Goal: Register for event/course

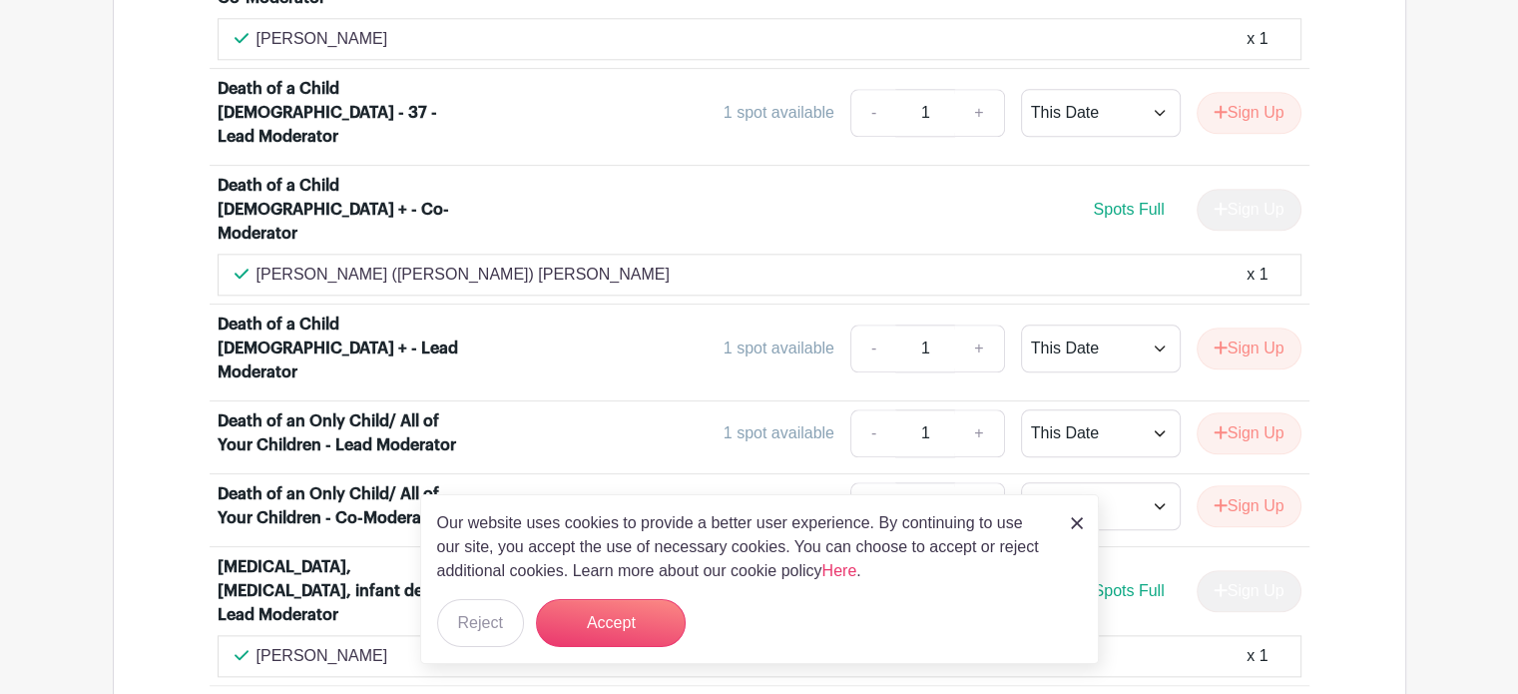
scroll to position [2195, 0]
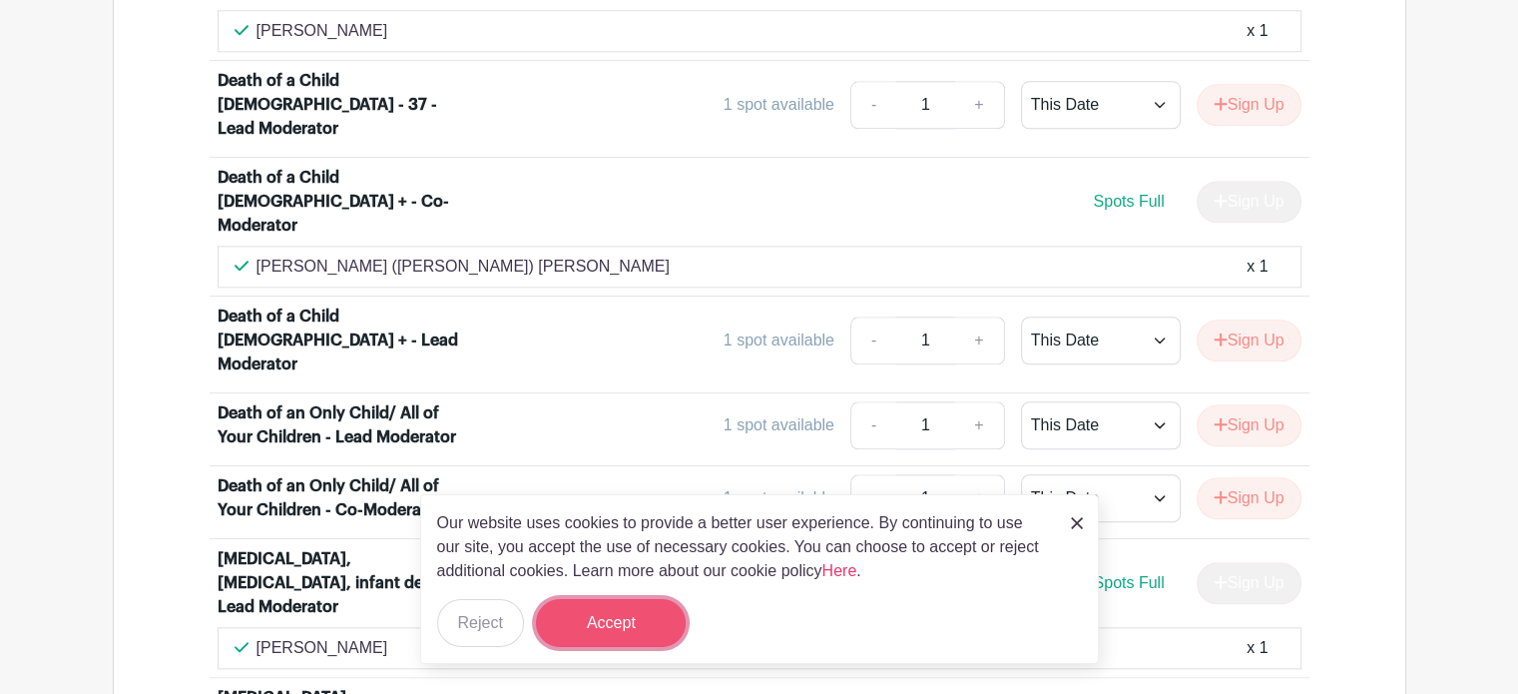
click at [615, 633] on button "Accept" at bounding box center [611, 623] width 150 height 48
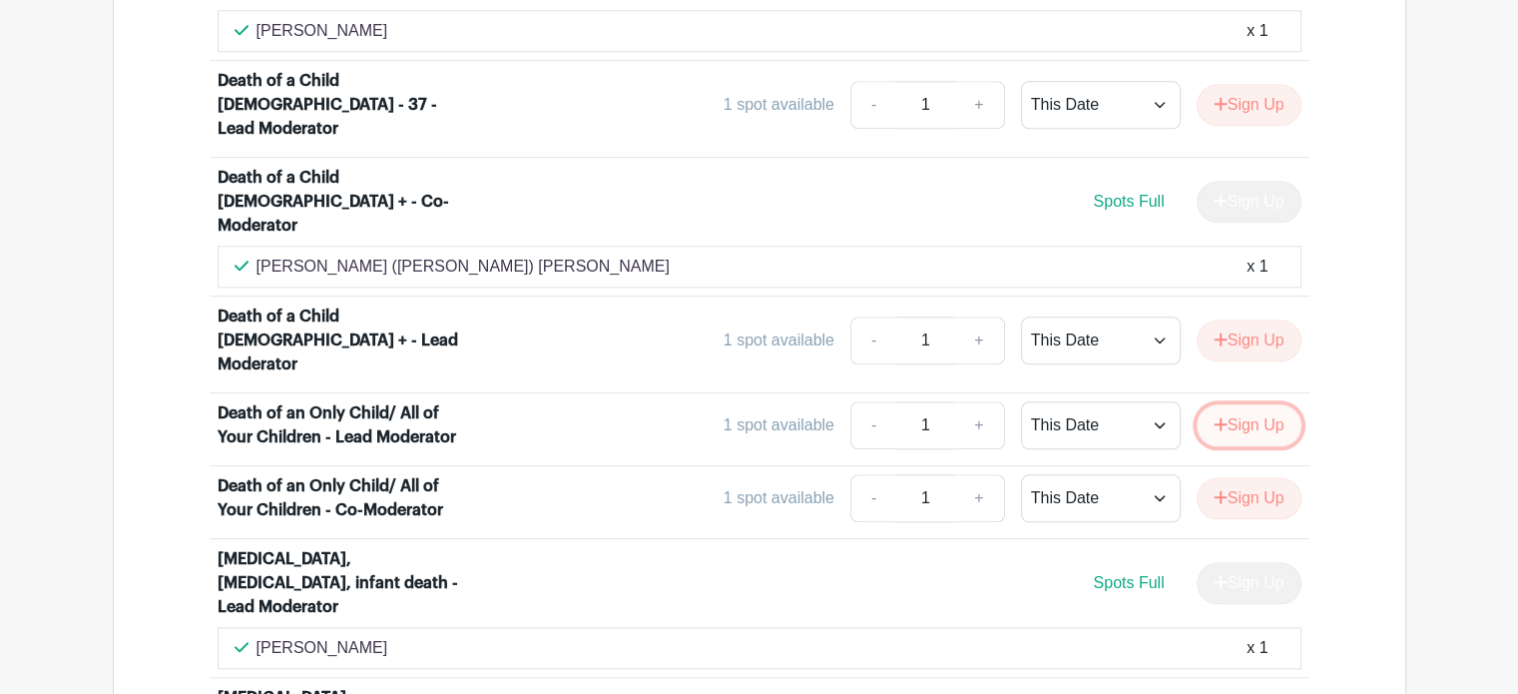
click at [1249, 404] on button "Sign Up" at bounding box center [1248, 425] width 105 height 42
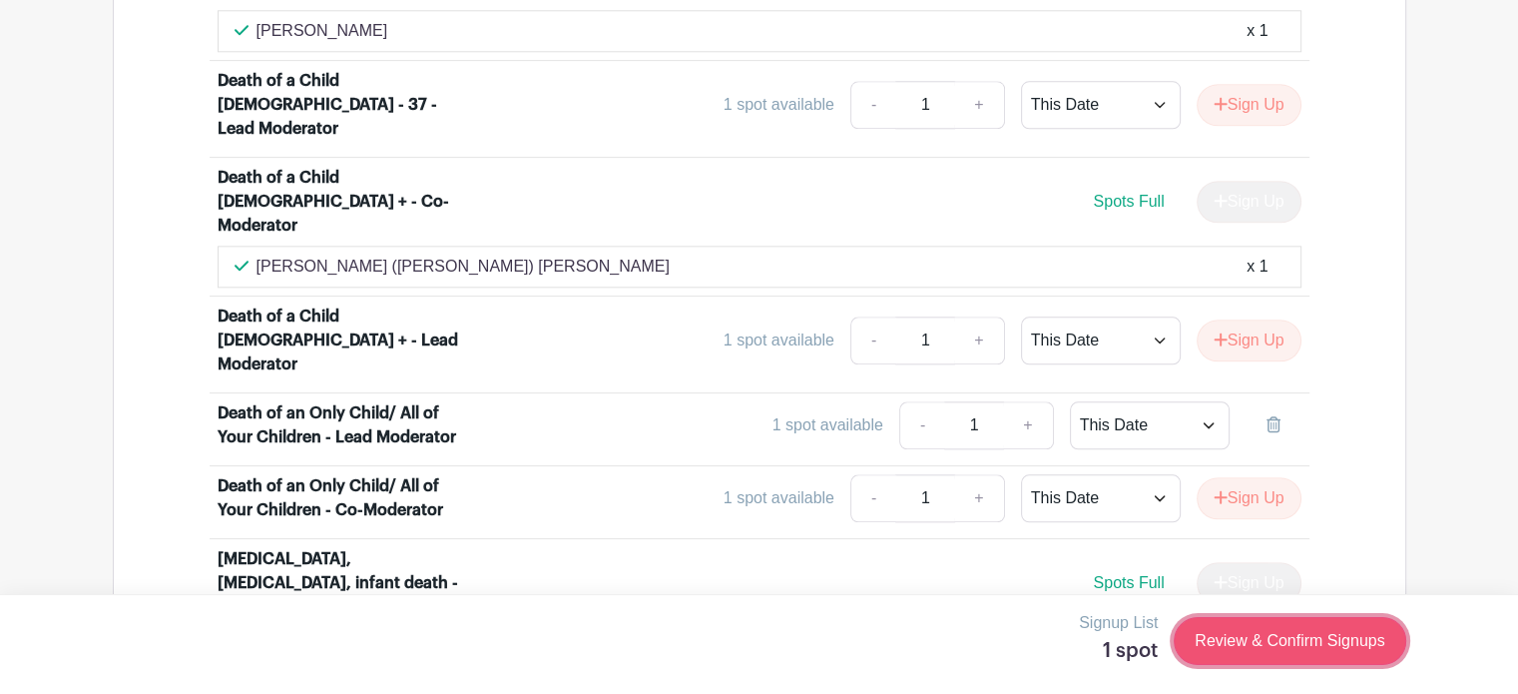
click at [1234, 645] on link "Review & Confirm Signups" at bounding box center [1290, 641] width 232 height 48
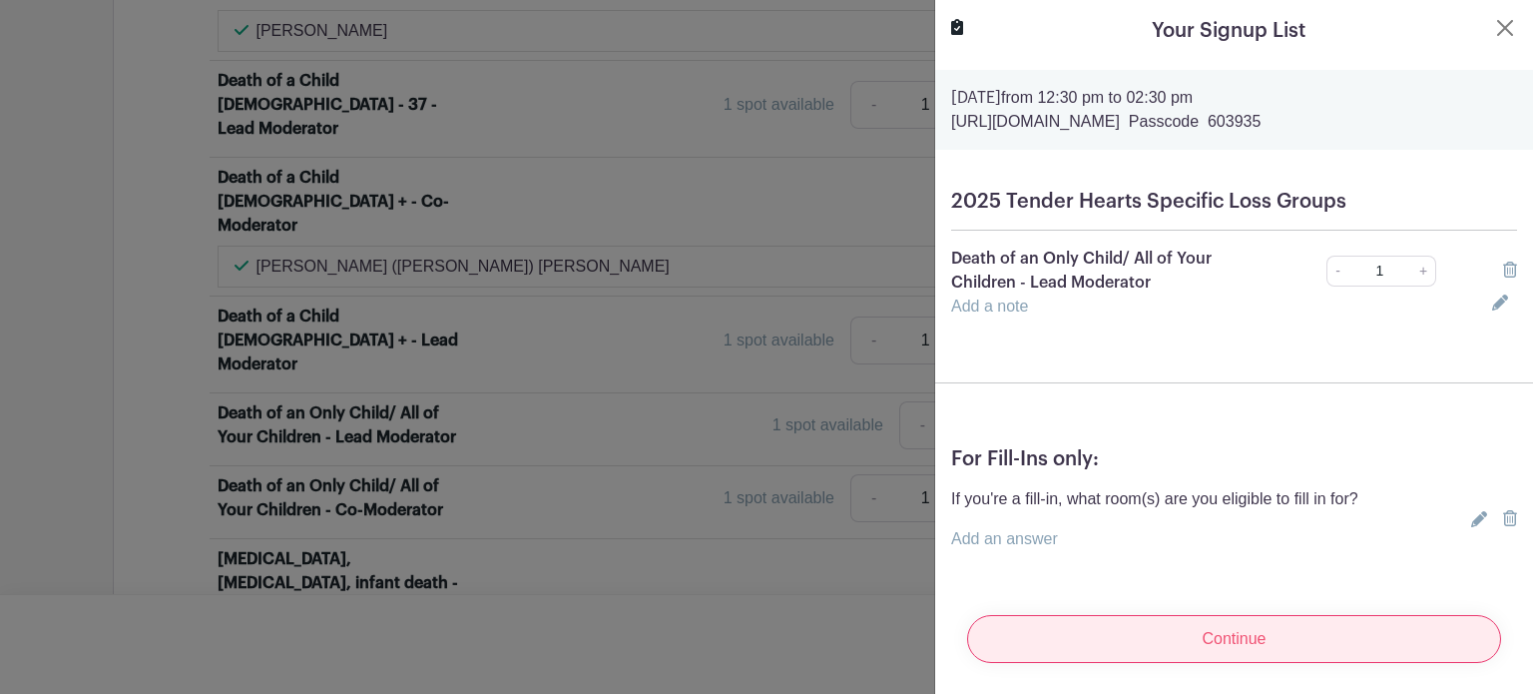
click at [1258, 638] on input "Continue" at bounding box center [1234, 639] width 534 height 48
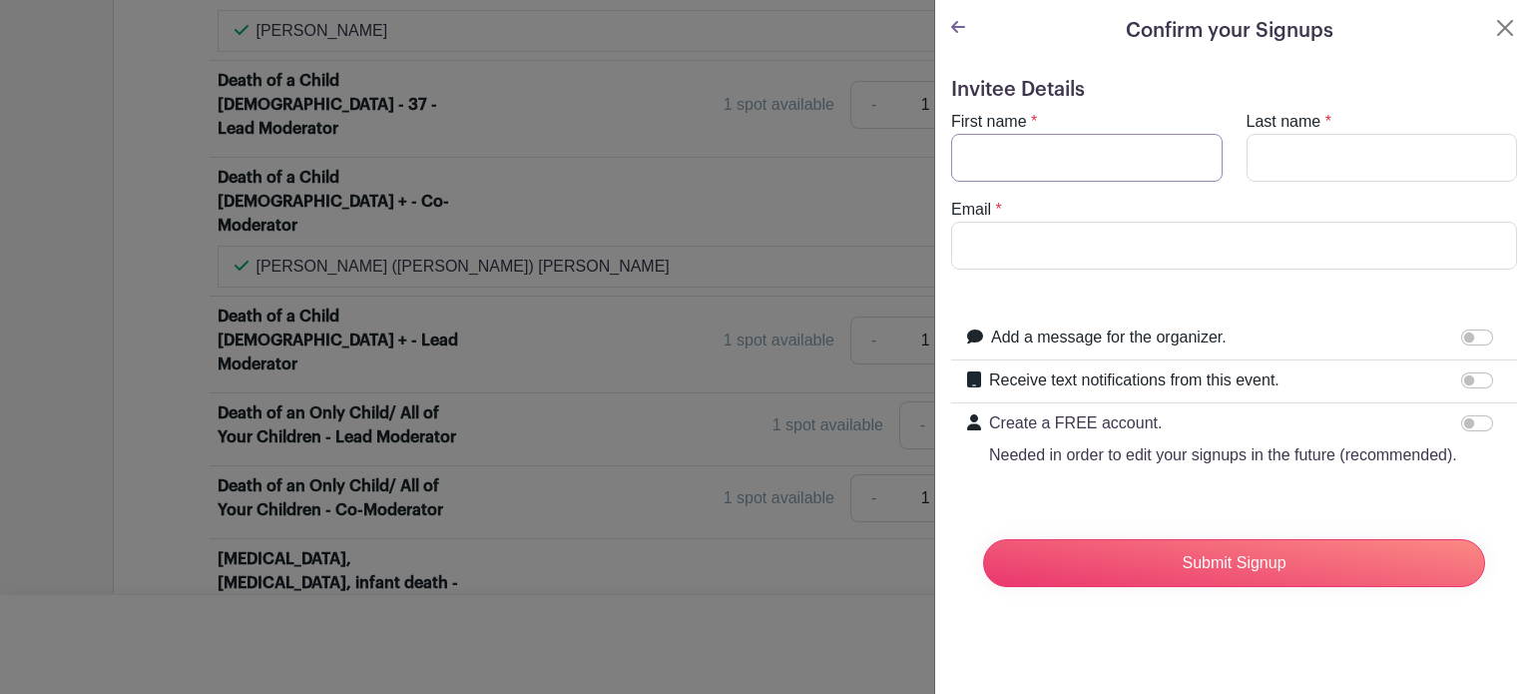
click at [1088, 155] on input "First name" at bounding box center [1086, 158] width 271 height 48
type input "[PERSON_NAME]"
type input "Kaniaupio"
type input "[EMAIL_ADDRESS][DOMAIN_NAME]"
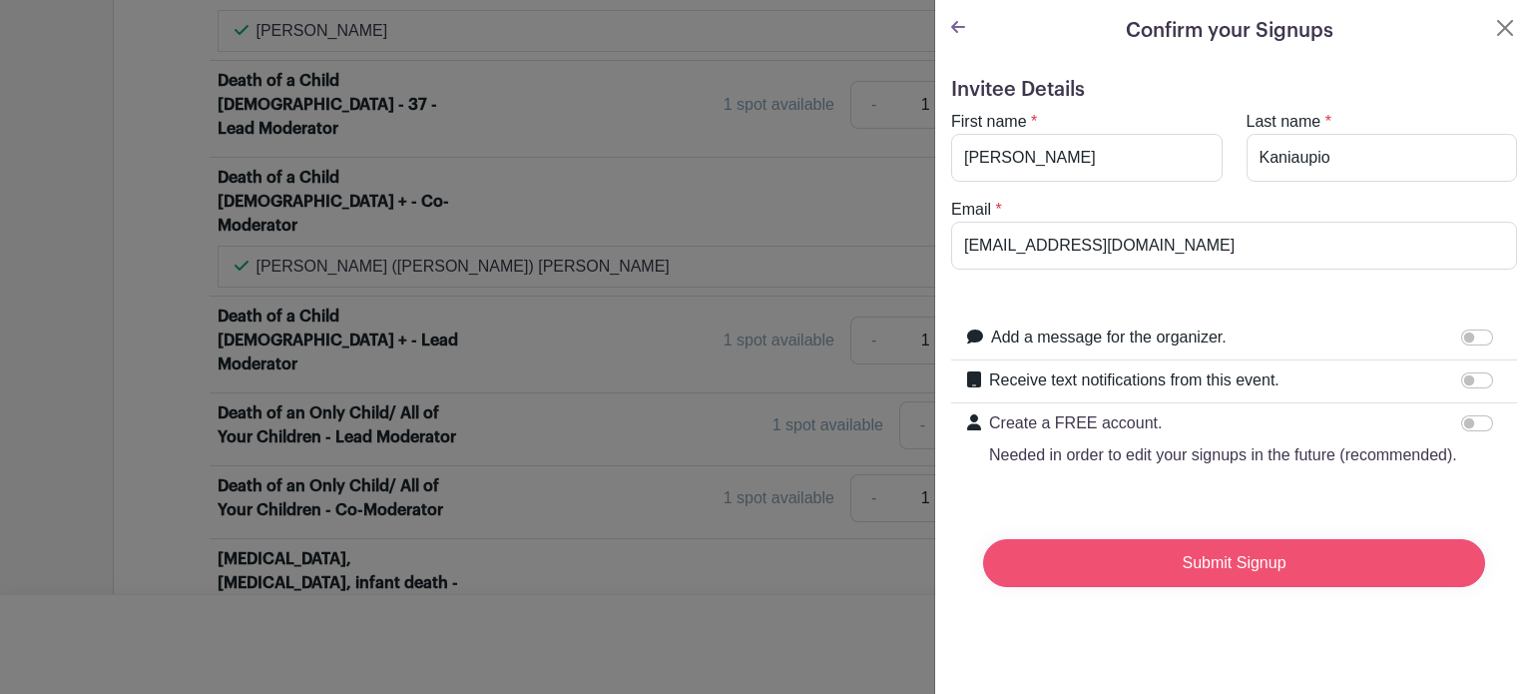
click at [1168, 587] on input "Submit Signup" at bounding box center [1234, 563] width 502 height 48
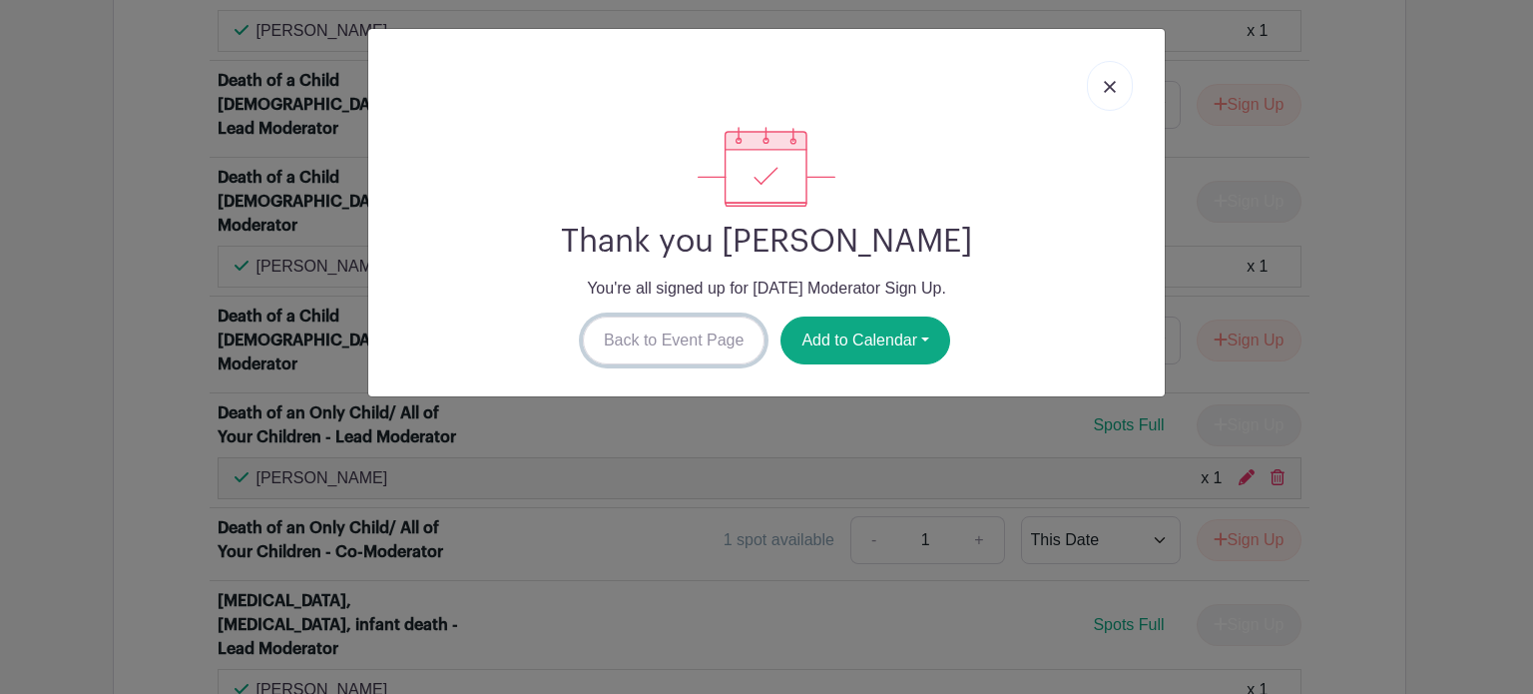
click at [668, 343] on link "Back to Event Page" at bounding box center [674, 340] width 183 height 48
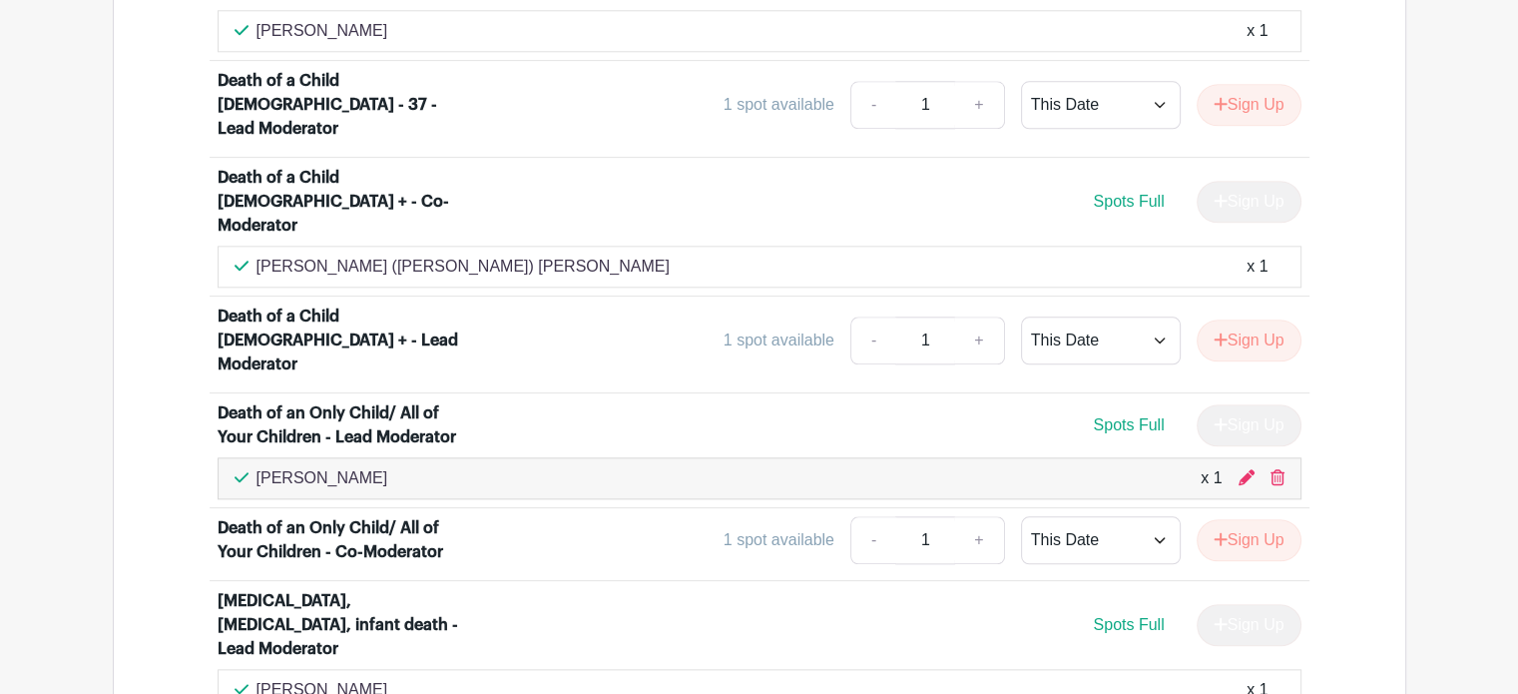
drag, startPoint x: 569, startPoint y: 0, endPoint x: 1011, endPoint y: 39, distance: 443.8
click at [1011, 181] on div "Spots Full Sign Up" at bounding box center [894, 202] width 813 height 42
